Goal: Task Accomplishment & Management: Use online tool/utility

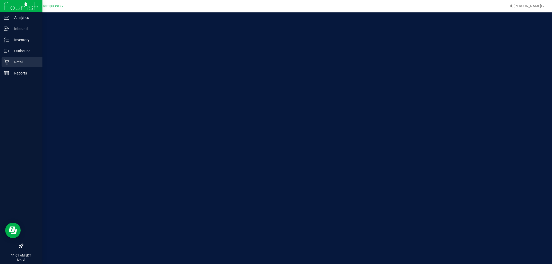
click at [6, 58] on div "Retail" at bounding box center [22, 62] width 41 height 10
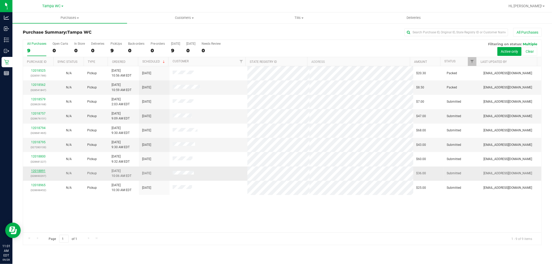
click at [43, 171] on link "12018891" at bounding box center [38, 171] width 14 height 4
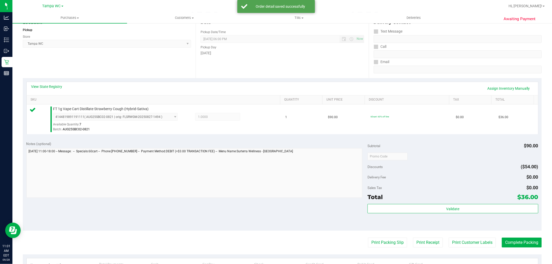
scroll to position [159, 0]
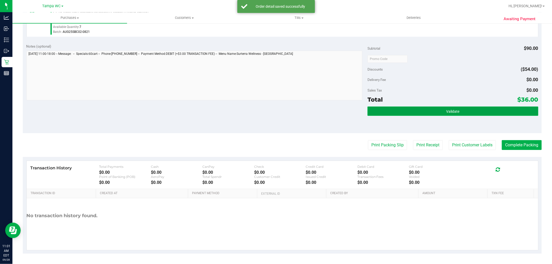
click at [421, 114] on button "Validate" at bounding box center [453, 111] width 171 height 9
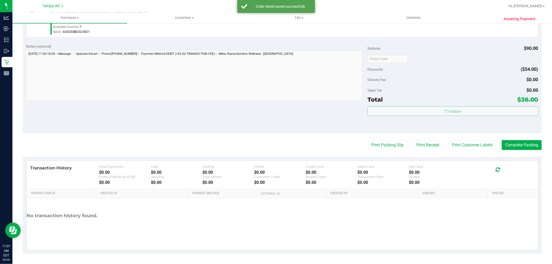
click at [426, 97] on body "Analytics Inbound Inventory Outbound Retail Reports 11:01 AM EDT [DATE] 09/28 T…" at bounding box center [276, 132] width 552 height 264
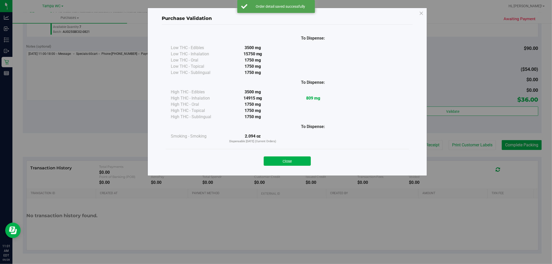
click at [291, 169] on div "Close" at bounding box center [287, 159] width 243 height 21
click at [290, 163] on button "Close" at bounding box center [287, 161] width 47 height 9
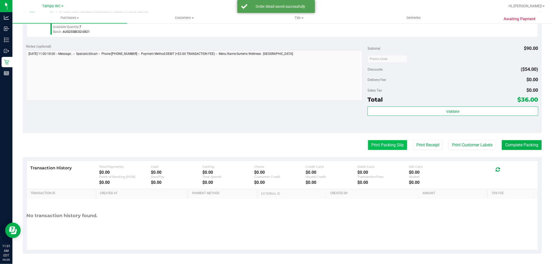
click at [368, 147] on button "Print Packing Slip" at bounding box center [387, 145] width 39 height 10
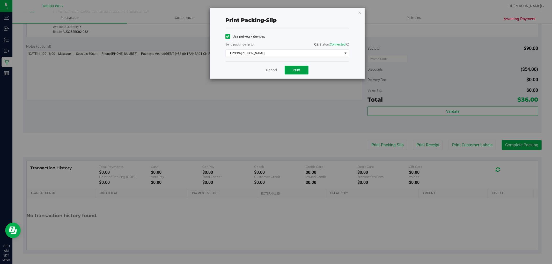
click at [304, 70] on button "Print" at bounding box center [297, 70] width 24 height 9
click at [267, 73] on link "Cancel" at bounding box center [271, 70] width 11 height 5
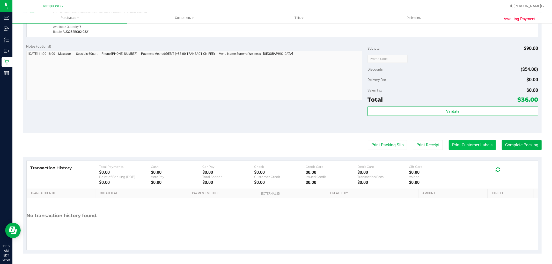
click at [462, 145] on button "Print Customer Labels" at bounding box center [472, 145] width 47 height 10
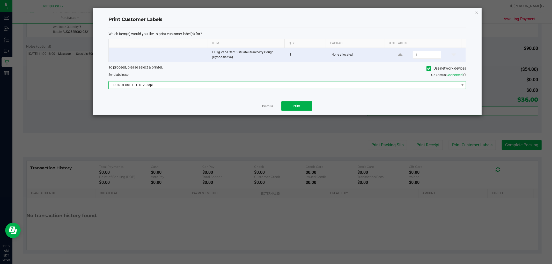
click at [211, 86] on span "DO-NOT-USE- IT TEST203dpi" at bounding box center [284, 85] width 351 height 7
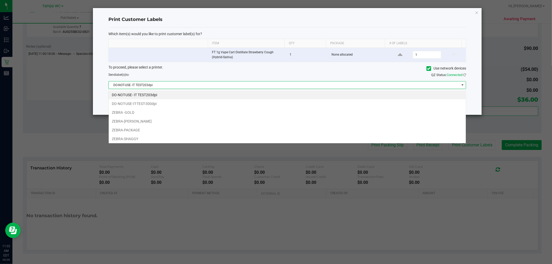
scroll to position [8, 358]
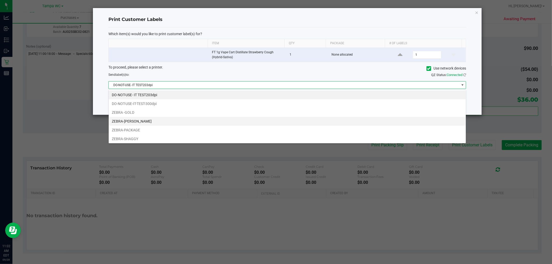
click at [153, 124] on li "ZEBRA-[PERSON_NAME]" at bounding box center [287, 121] width 357 height 9
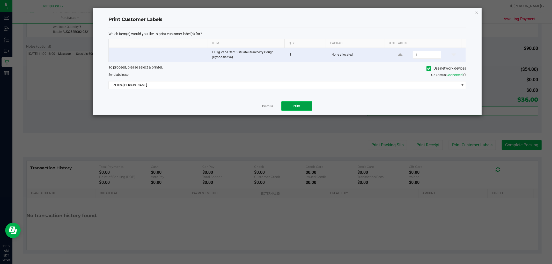
click at [299, 105] on span "Print" at bounding box center [297, 106] width 8 height 4
click at [271, 108] on link "Dismiss" at bounding box center [268, 106] width 11 height 4
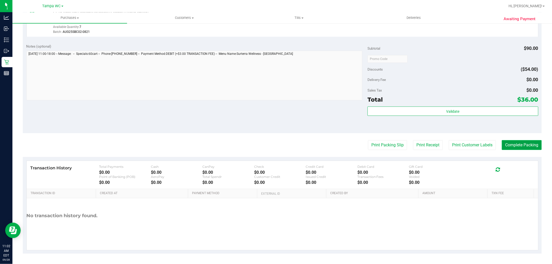
click at [506, 146] on button "Complete Packing" at bounding box center [522, 145] width 40 height 10
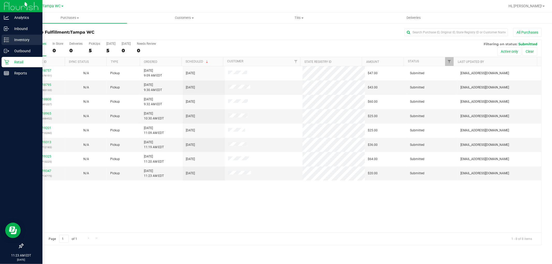
click at [10, 40] on p "Inventory" at bounding box center [24, 40] width 31 height 6
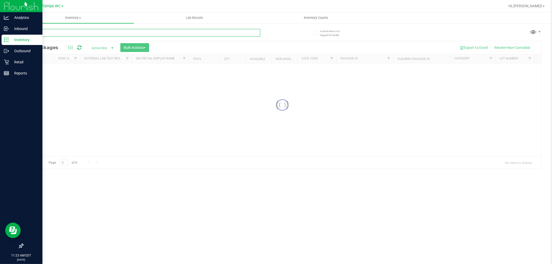
click at [99, 34] on input "text" at bounding box center [142, 33] width 238 height 8
type input "3702851185723825"
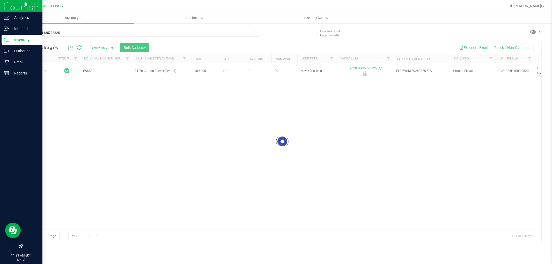
click at [164, 155] on div at bounding box center [282, 141] width 519 height 201
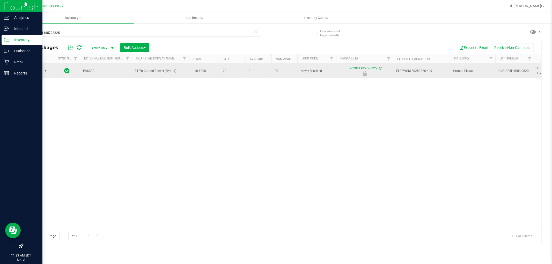
click at [38, 71] on span "Action" at bounding box center [35, 70] width 14 height 7
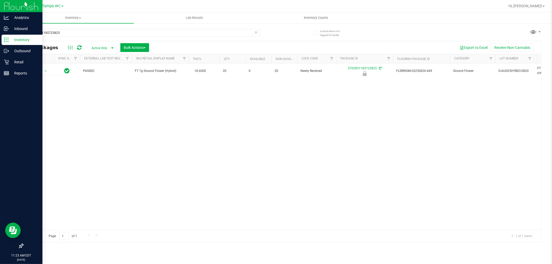
click at [63, 108] on div "Action Action Edit attributes Global inventory Locate package Package audit log…" at bounding box center [282, 146] width 519 height 166
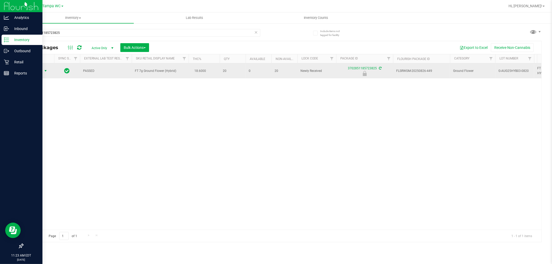
click at [35, 72] on span "Action" at bounding box center [35, 70] width 14 height 7
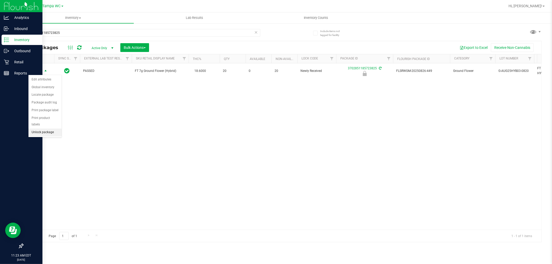
click at [41, 131] on li "Unlock package" at bounding box center [44, 133] width 33 height 8
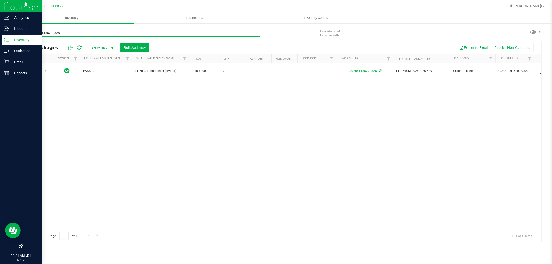
click at [63, 35] on input "3702851185723825" at bounding box center [142, 33] width 238 height 8
type input "GROUND"
